Goal: Task Accomplishment & Management: Use online tool/utility

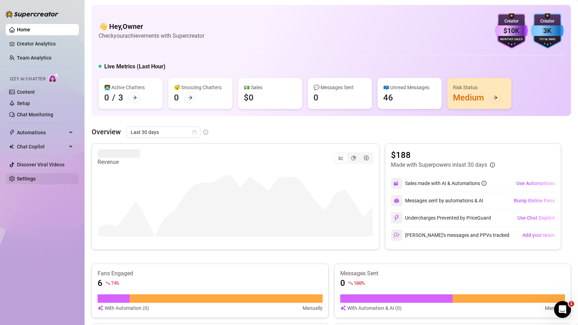
click at [20, 180] on link "Settings" at bounding box center [26, 179] width 19 height 6
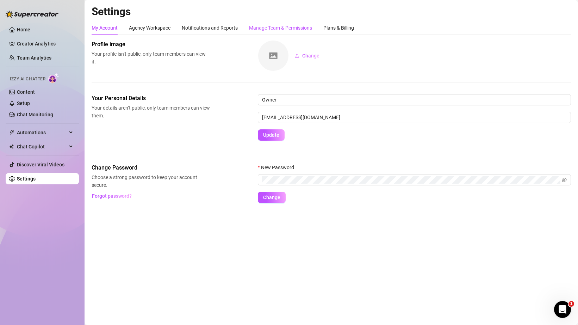
click at [260, 25] on div "Manage Team & Permissions" at bounding box center [280, 28] width 63 height 8
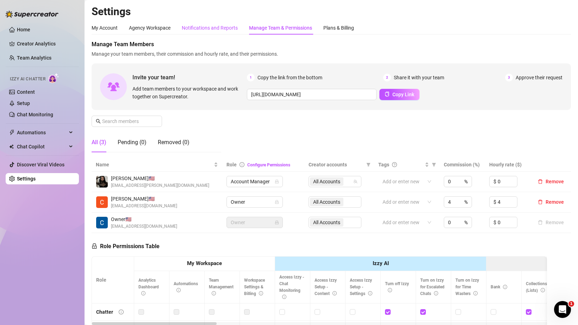
click at [217, 25] on div "Notifications and Reports" at bounding box center [210, 28] width 56 height 8
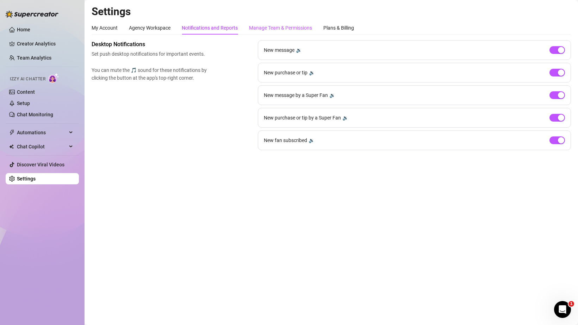
click at [296, 29] on div "Manage Team & Permissions" at bounding box center [280, 28] width 63 height 8
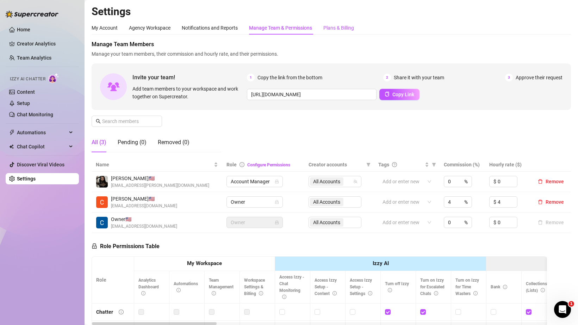
click at [330, 29] on div "Plans & Billing" at bounding box center [338, 28] width 31 height 8
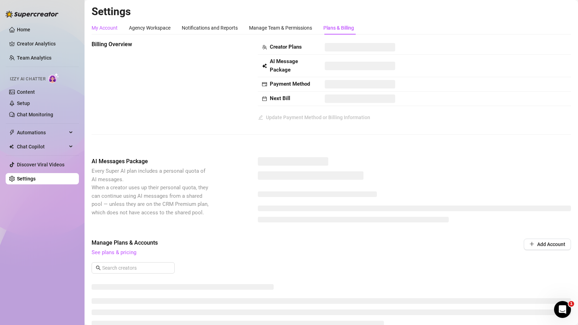
click at [111, 28] on div "My Account" at bounding box center [105, 28] width 26 height 8
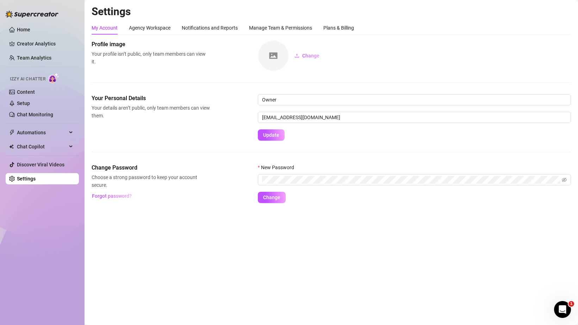
click at [31, 23] on ul "Home Creator Analytics Team Analytics Izzy AI Chatter Content Setup Chat Monito…" at bounding box center [42, 104] width 73 height 166
click at [30, 29] on link "Home" at bounding box center [23, 30] width 13 height 6
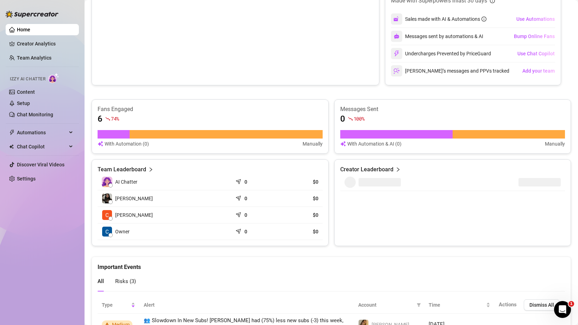
scroll to position [240, 0]
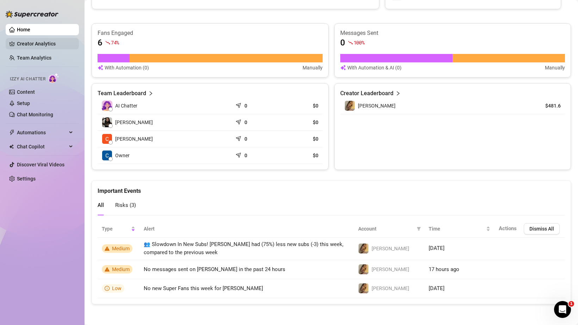
click at [41, 38] on link "Creator Analytics" at bounding box center [45, 43] width 56 height 11
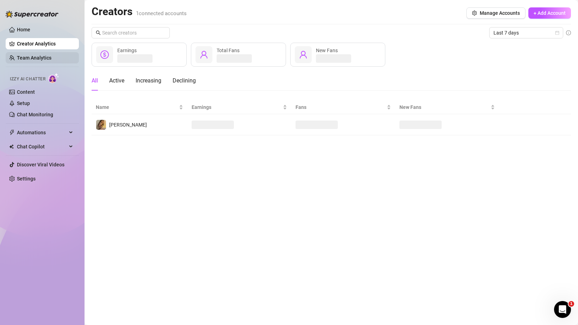
click at [37, 55] on link "Team Analytics" at bounding box center [34, 58] width 35 height 6
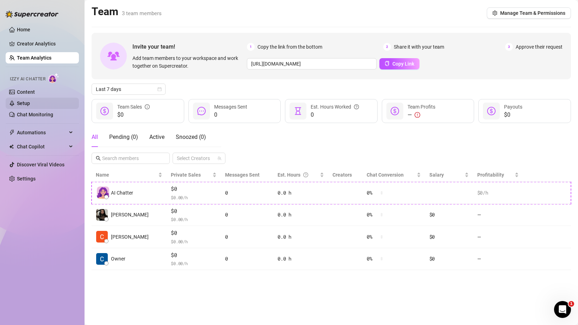
click at [29, 101] on link "Setup" at bounding box center [23, 103] width 13 height 6
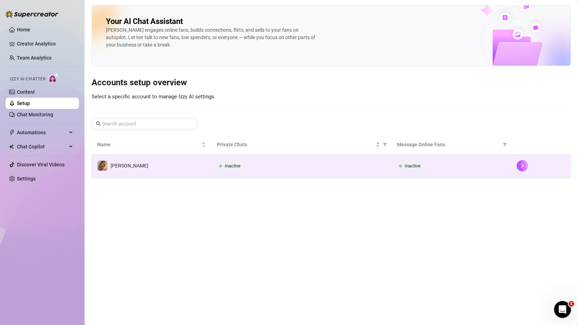
click at [129, 162] on td "[PERSON_NAME]" at bounding box center [152, 165] width 120 height 23
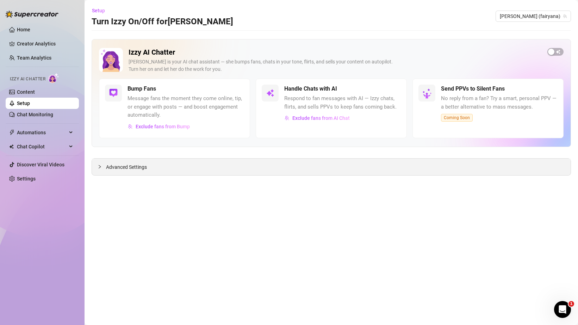
click at [154, 172] on div "Advanced Settings" at bounding box center [331, 167] width 479 height 17
click at [132, 165] on span "Advanced Settings" at bounding box center [126, 167] width 41 height 8
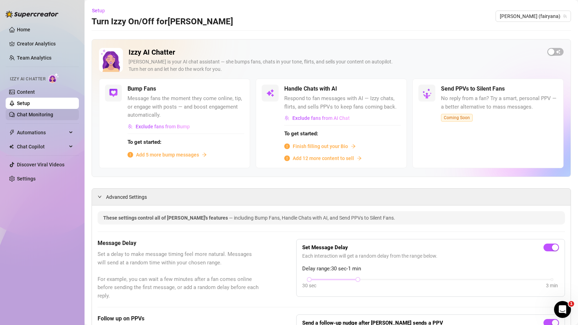
click at [33, 114] on link "Chat Monitoring" at bounding box center [35, 115] width 36 height 6
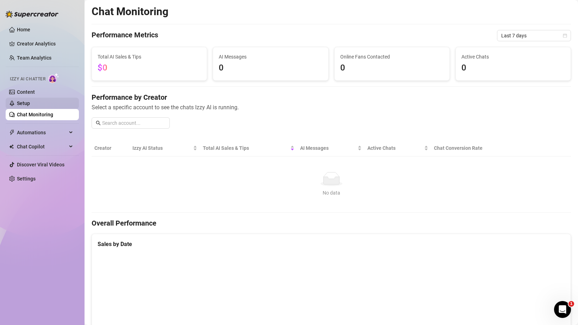
click at [30, 101] on link "Setup" at bounding box center [23, 103] width 13 height 6
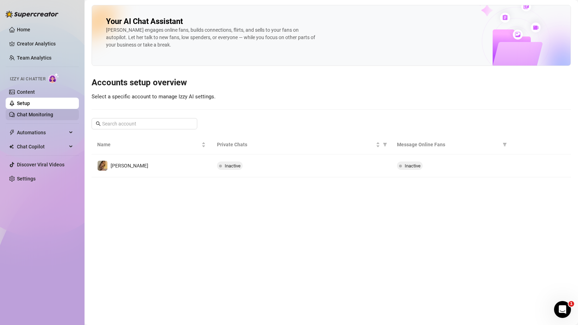
click at [34, 117] on link "Chat Monitoring" at bounding box center [35, 115] width 36 height 6
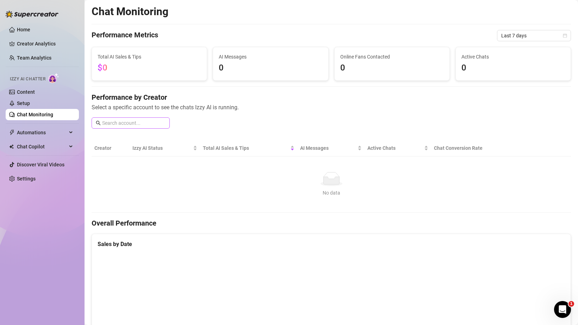
scroll to position [207, 0]
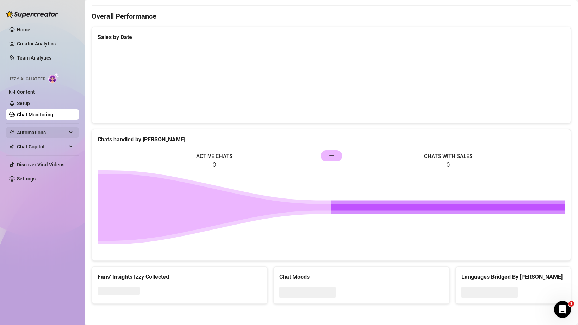
click at [38, 135] on span "Automations" at bounding box center [42, 132] width 50 height 11
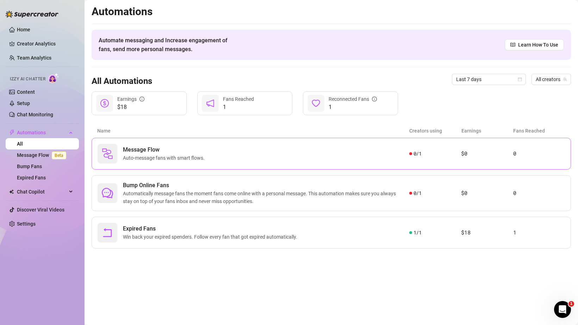
click at [250, 147] on div "Message Flow Auto-message fans with smart flows." at bounding box center [254, 154] width 312 height 20
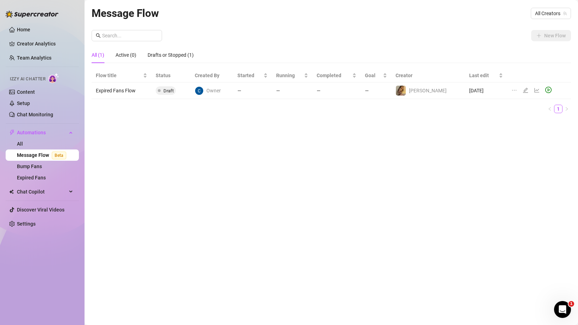
click at [52, 153] on span "Beta" at bounding box center [59, 156] width 14 height 8
click at [35, 164] on link "Bump Fans" at bounding box center [29, 166] width 25 height 6
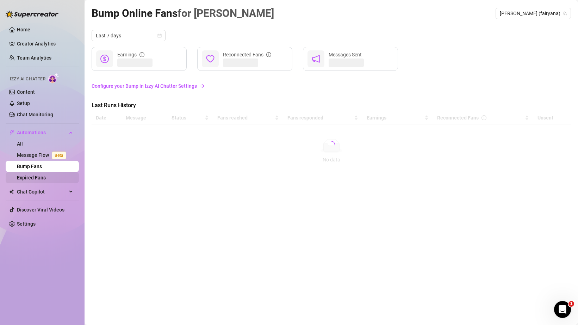
click at [38, 179] on link "Expired Fans" at bounding box center [31, 178] width 29 height 6
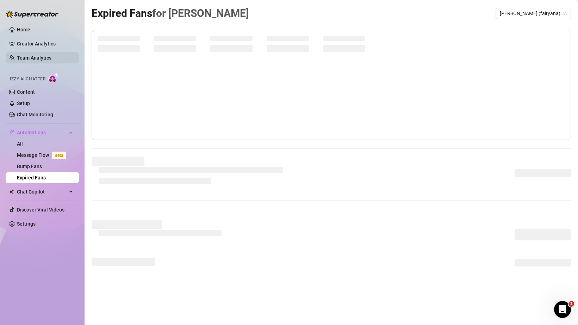
click at [32, 58] on link "Team Analytics" at bounding box center [34, 58] width 35 height 6
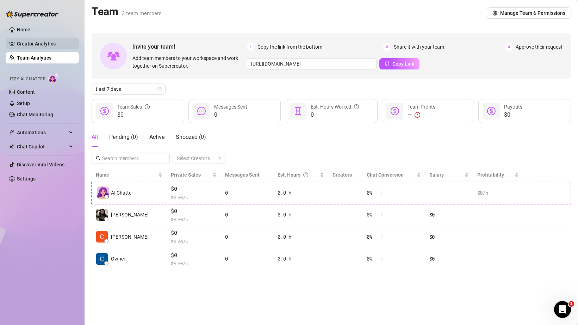
click at [33, 40] on link "Creator Analytics" at bounding box center [45, 43] width 56 height 11
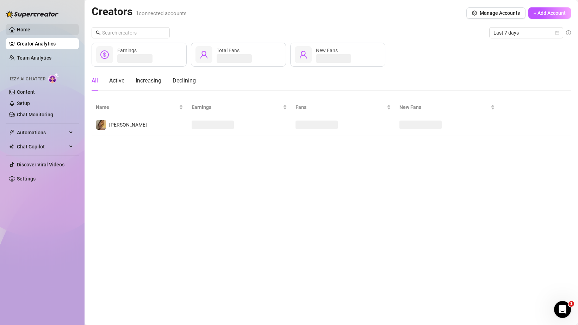
click at [30, 31] on link "Home" at bounding box center [23, 30] width 13 height 6
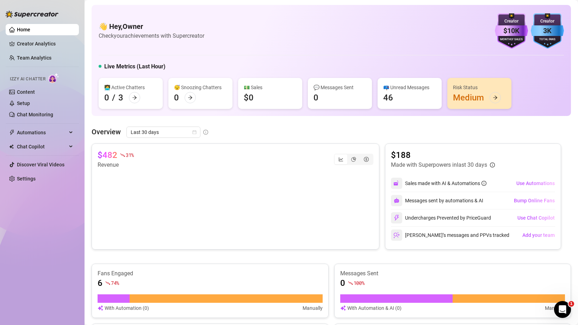
click at [546, 34] on div "3K" at bounding box center [547, 30] width 33 height 11
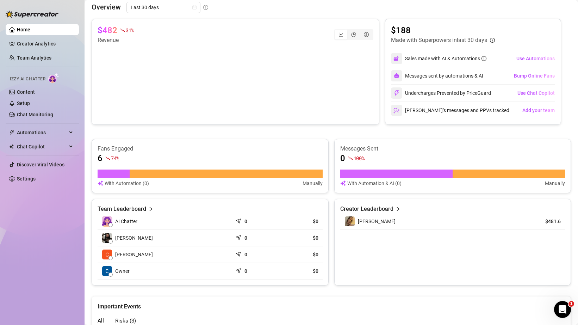
scroll to position [240, 0]
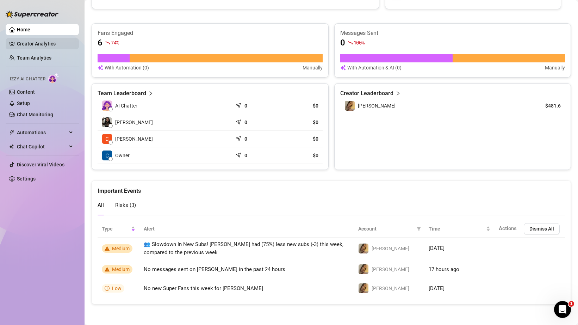
click at [38, 41] on link "Creator Analytics" at bounding box center [45, 43] width 56 height 11
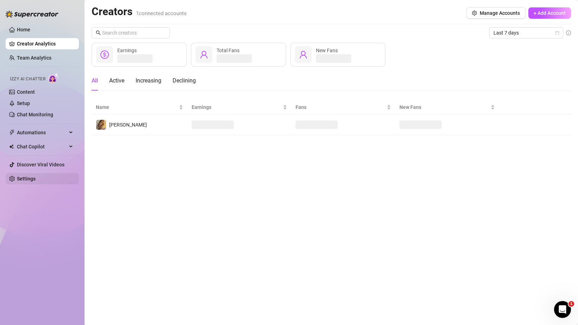
click at [30, 181] on link "Settings" at bounding box center [26, 179] width 19 height 6
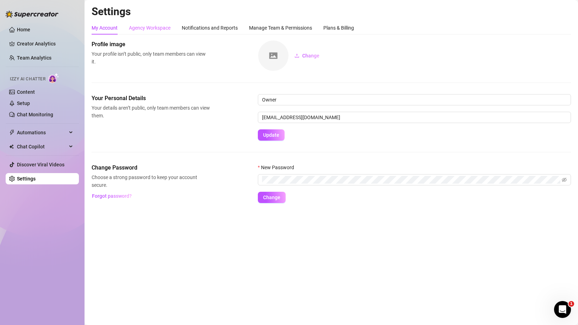
click at [149, 24] on div "Agency Workspace" at bounding box center [150, 27] width 42 height 13
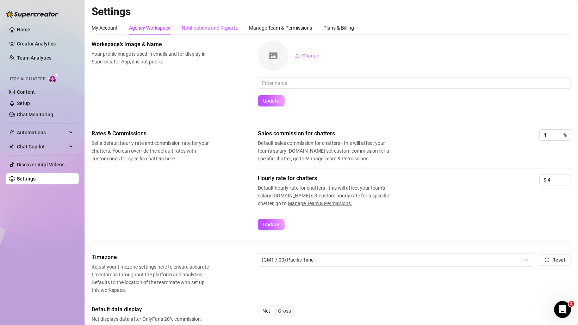
click at [220, 29] on div "Notifications and Reports" at bounding box center [210, 28] width 56 height 8
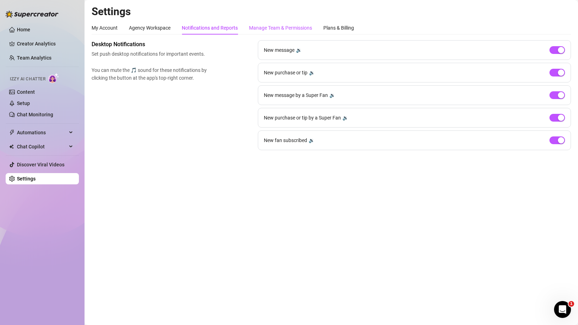
click at [258, 27] on div "Manage Team & Permissions" at bounding box center [280, 28] width 63 height 8
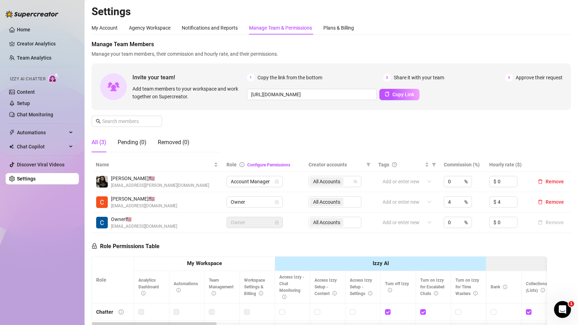
click at [339, 19] on div "Settings My Account Agency Workspace Notifications and Reports Manage Team & Pe…" at bounding box center [332, 224] width 480 height 439
click at [339, 24] on div "Plans & Billing" at bounding box center [338, 28] width 31 height 8
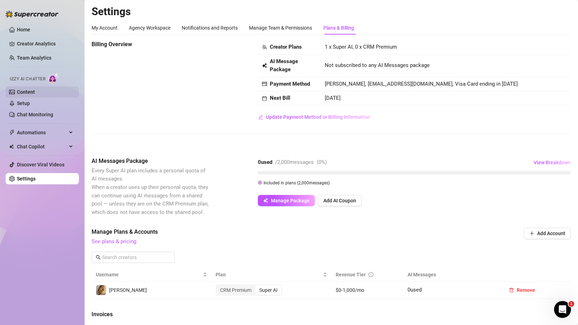
click at [24, 92] on link "Content" at bounding box center [26, 92] width 18 height 6
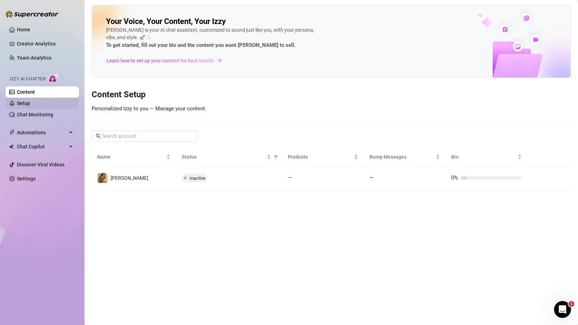
click at [25, 106] on link "Setup" at bounding box center [23, 103] width 13 height 6
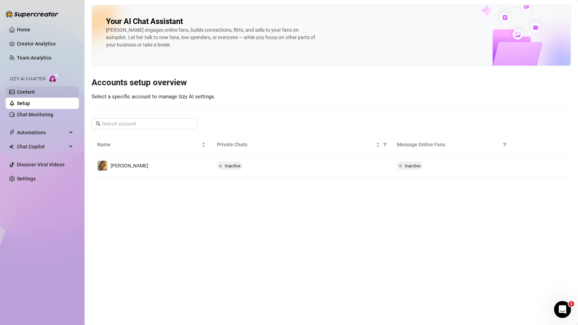
click at [25, 92] on link "Content" at bounding box center [26, 92] width 18 height 6
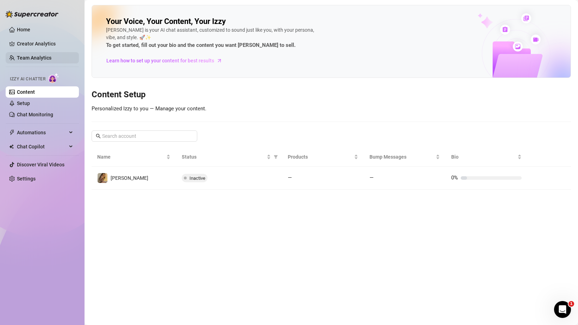
click at [27, 61] on link "Team Analytics" at bounding box center [34, 58] width 35 height 6
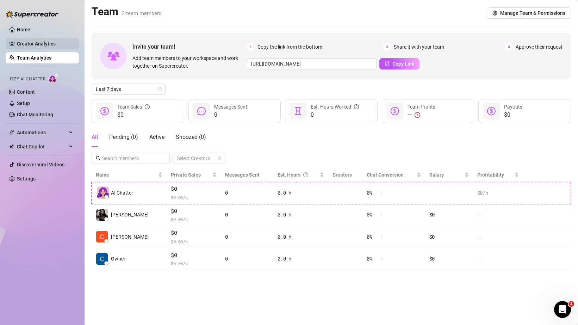
click at [29, 44] on link "Creator Analytics" at bounding box center [45, 43] width 56 height 11
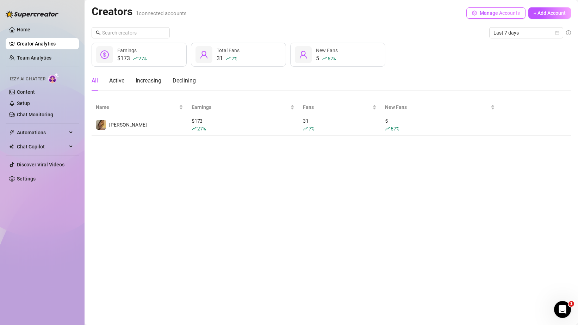
click at [478, 14] on button "Manage Accounts" at bounding box center [495, 12] width 59 height 11
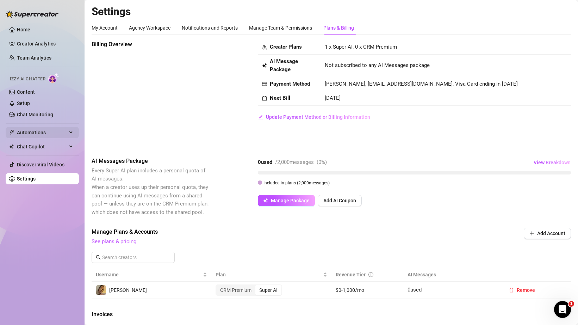
click at [49, 131] on span "Automations" at bounding box center [42, 132] width 50 height 11
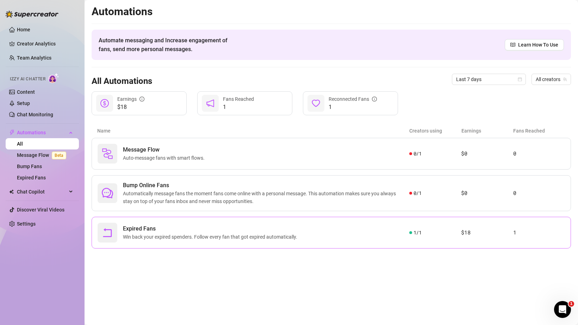
click at [218, 223] on div "Expired Fans Win back your expired spenders. Follow every fan that got expired …" at bounding box center [254, 233] width 312 height 20
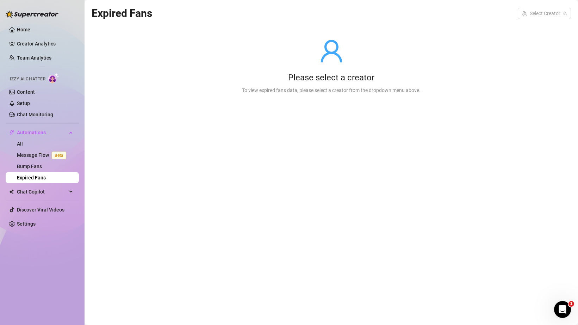
click at [243, 149] on div "Expired Fans Select Creator Please select a creator To view expired fans data, …" at bounding box center [332, 154] width 480 height 299
click at [254, 115] on div "Expired Fans Select Creator Please select a creator To view expired fans data, …" at bounding box center [332, 154] width 480 height 299
click at [532, 6] on div "Expired Fans Select Creator" at bounding box center [332, 13] width 480 height 17
click at [532, 10] on input "search" at bounding box center [541, 13] width 38 height 11
click at [532, 24] on div "[PERSON_NAME] ( fairyana )" at bounding box center [560, 28] width 74 height 8
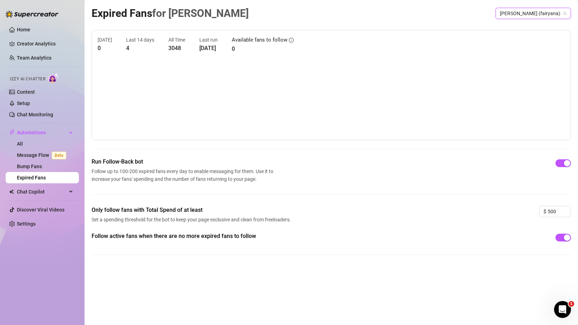
click at [153, 173] on span "Follow up to 100-200 expired fans every day to enable messaging for them. Use i…" at bounding box center [184, 175] width 185 height 16
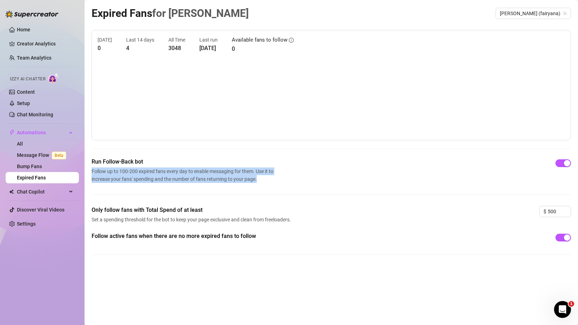
click at [153, 173] on span "Follow up to 100-200 expired fans every day to enable messaging for them. Use i…" at bounding box center [184, 175] width 185 height 16
click at [166, 173] on span "Follow up to 100-200 expired fans every day to enable messaging for them. Use i…" at bounding box center [184, 175] width 185 height 16
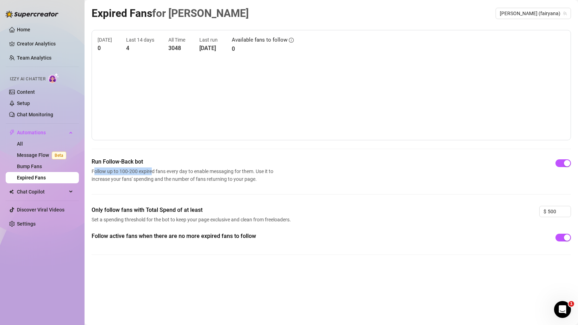
drag, startPoint x: 94, startPoint y: 171, endPoint x: 152, endPoint y: 175, distance: 57.9
click at [152, 175] on span "Follow up to 100-200 expired fans every day to enable messaging for them. Use i…" at bounding box center [184, 175] width 185 height 16
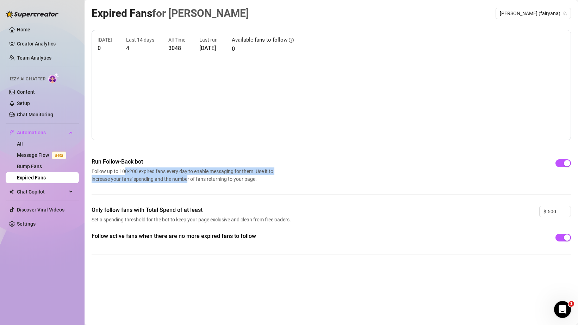
drag, startPoint x: 124, startPoint y: 172, endPoint x: 189, endPoint y: 178, distance: 65.8
click at [189, 178] on span "Follow up to 100-200 expired fans every day to enable messaging for them. Use i…" at bounding box center [184, 175] width 185 height 16
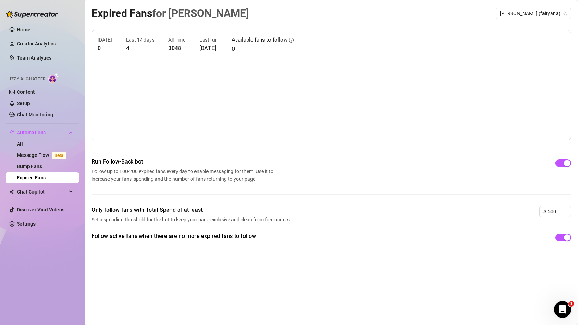
click at [169, 235] on span "Follow active fans when there are no more expired fans to follow" at bounding box center [193, 236] width 202 height 8
click at [154, 234] on span "Follow active fans when there are no more expired fans to follow" at bounding box center [193, 236] width 202 height 8
drag, startPoint x: 111, startPoint y: 238, endPoint x: 156, endPoint y: 237, distance: 44.8
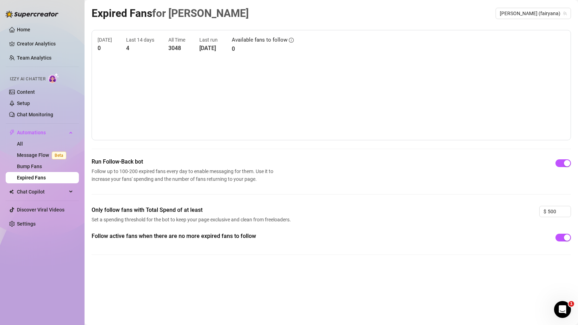
click at [156, 237] on span "Follow active fans when there are no more expired fans to follow" at bounding box center [193, 236] width 202 height 8
drag, startPoint x: 156, startPoint y: 237, endPoint x: 180, endPoint y: 236, distance: 24.0
click at [180, 236] on span "Follow active fans when there are no more expired fans to follow" at bounding box center [193, 236] width 202 height 8
click at [121, 174] on span "Follow up to 100-200 expired fans every day to enable messaging for them. Use i…" at bounding box center [184, 175] width 185 height 16
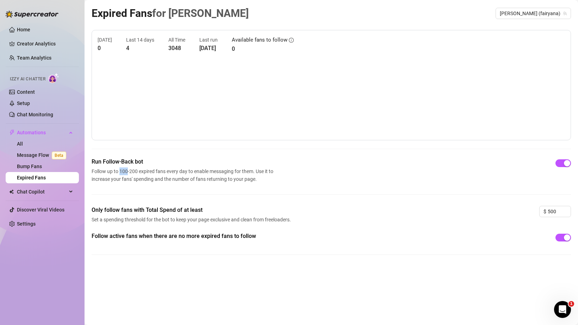
click at [121, 174] on span "Follow up to 100-200 expired fans every day to enable messaging for them. Use i…" at bounding box center [184, 175] width 185 height 16
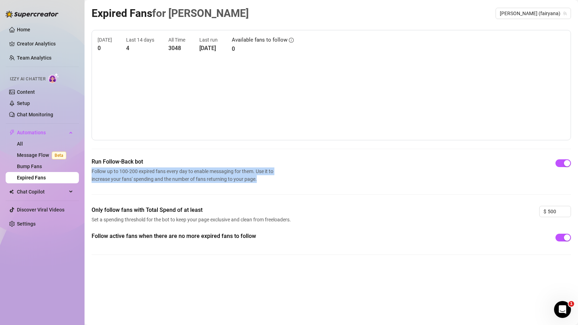
click at [121, 174] on span "Follow up to 100-200 expired fans every day to enable messaging for them. Use i…" at bounding box center [184, 175] width 185 height 16
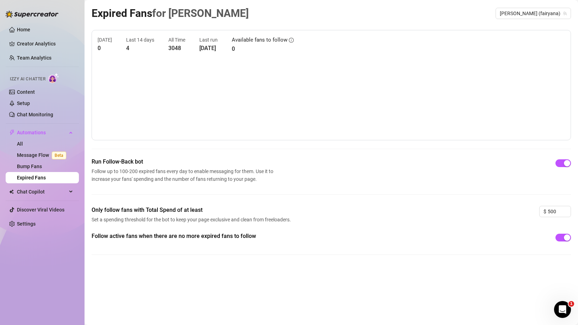
click at [137, 174] on span "Follow up to 100-200 expired fans every day to enable messaging for them. Use i…" at bounding box center [184, 175] width 185 height 16
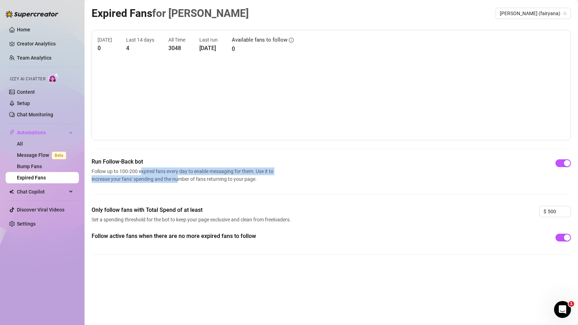
drag, startPoint x: 142, startPoint y: 169, endPoint x: 177, endPoint y: 175, distance: 36.1
click at [177, 175] on span "Follow up to 100-200 expired fans every day to enable messaging for them. Use i…" at bounding box center [184, 175] width 185 height 16
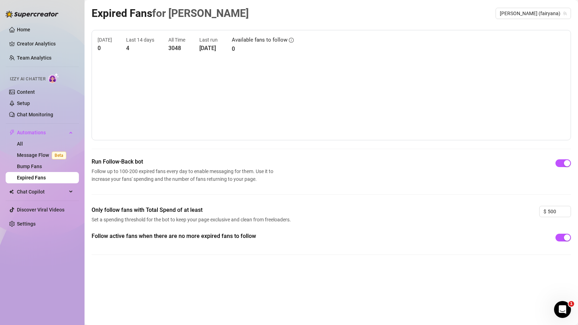
click at [97, 161] on span "Run Follow-Back bot" at bounding box center [184, 161] width 185 height 8
click at [126, 161] on span "Run Follow-Back bot" at bounding box center [184, 161] width 185 height 8
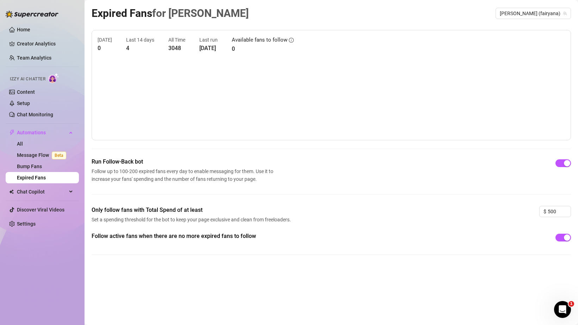
drag, startPoint x: 106, startPoint y: 174, endPoint x: 136, endPoint y: 173, distance: 29.6
click at [136, 173] on span "Follow up to 100-200 expired fans every day to enable messaging for them. Use i…" at bounding box center [184, 175] width 185 height 16
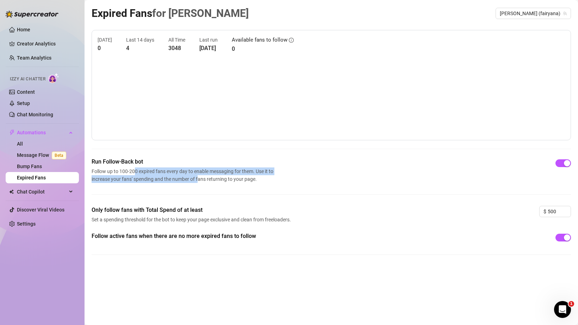
drag, startPoint x: 136, startPoint y: 173, endPoint x: 200, endPoint y: 178, distance: 64.0
click at [199, 178] on span "Follow up to 100-200 expired fans every day to enable messaging for them. Use i…" at bounding box center [184, 175] width 185 height 16
click at [200, 178] on span "Follow up to 100-200 expired fans every day to enable messaging for them. Use i…" at bounding box center [184, 175] width 185 height 16
